Goal: Information Seeking & Learning: Learn about a topic

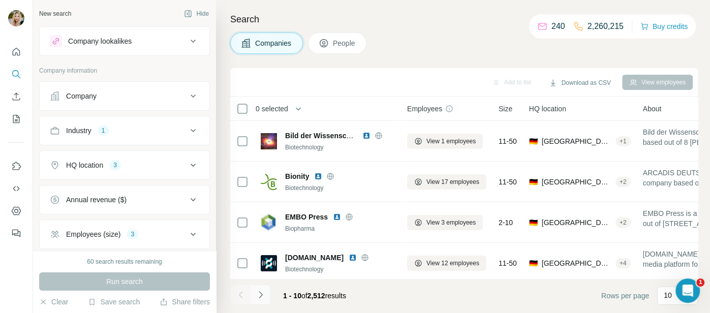
click at [262, 295] on icon "Navigate to next page" at bounding box center [261, 295] width 10 height 10
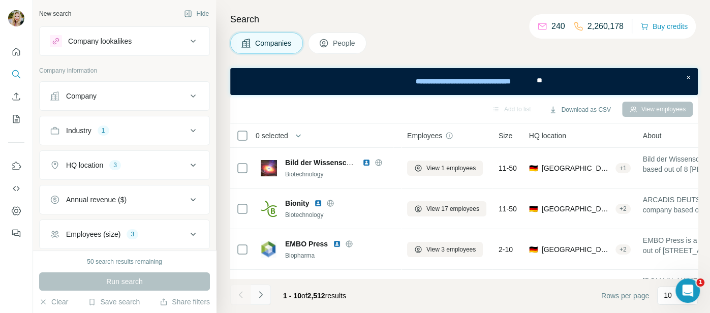
click at [263, 293] on icon "Navigate to next page" at bounding box center [261, 295] width 10 height 10
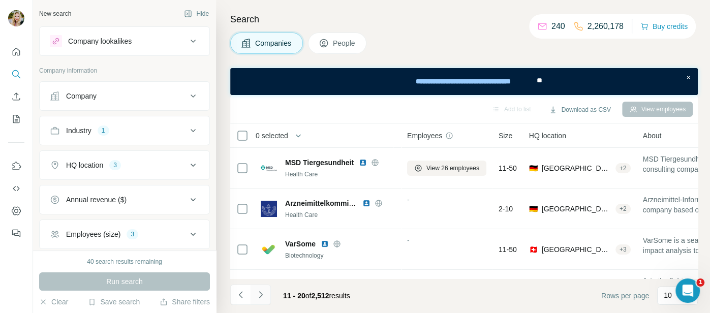
click at [263, 292] on icon "Navigate to next page" at bounding box center [261, 295] width 10 height 10
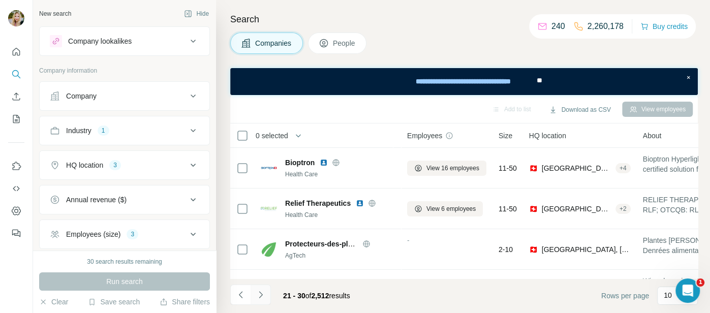
click at [261, 296] on icon "Navigate to next page" at bounding box center [261, 294] width 4 height 7
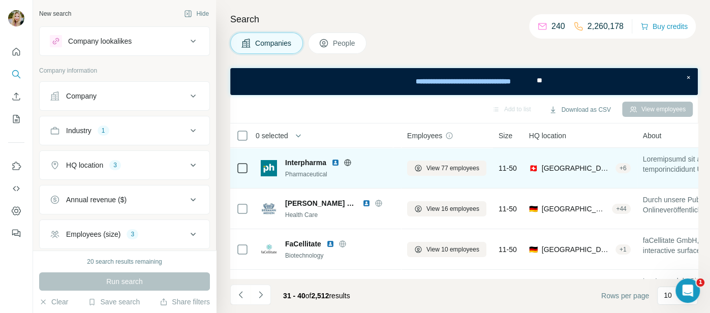
click at [347, 160] on icon at bounding box center [348, 163] width 8 height 8
